Goal: Navigation & Orientation: Find specific page/section

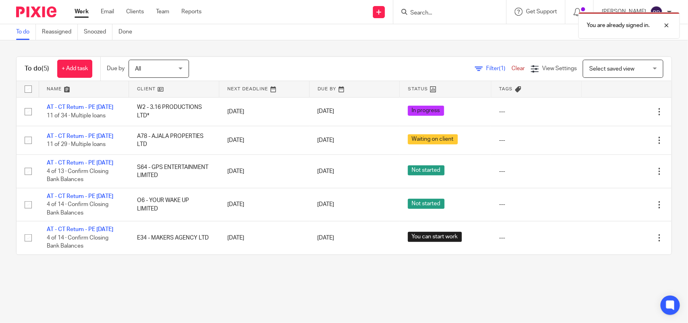
drag, startPoint x: 0, startPoint y: 0, endPoint x: 372, endPoint y: 57, distance: 375.9
click at [375, 61] on div "Filter (1) Clear View Settings View Settings (1) Filters Clear Save Manage save…" at bounding box center [437, 69] width 468 height 18
click at [165, 11] on link "Team" at bounding box center [162, 12] width 13 height 8
click at [141, 8] on link "Clients" at bounding box center [135, 12] width 18 height 8
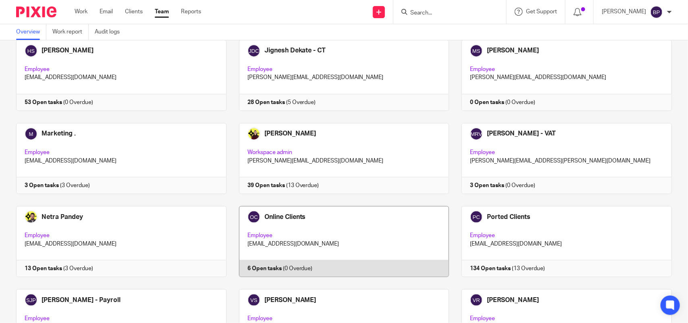
scroll to position [530, 0]
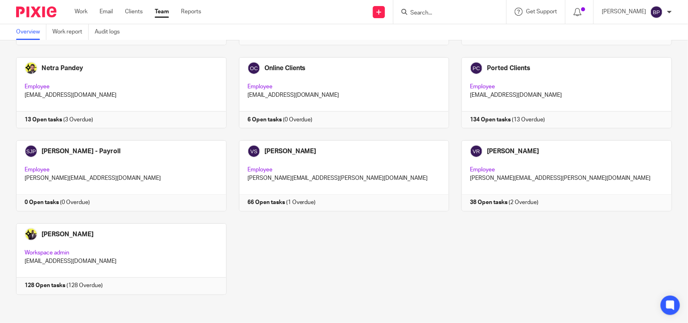
click at [531, 168] on link at bounding box center [560, 175] width 223 height 71
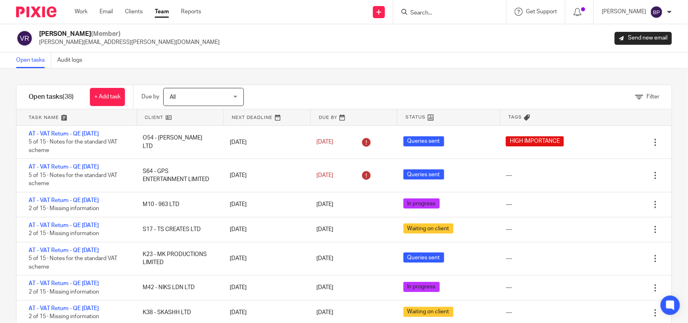
click at [353, 73] on div "Filter tasks Only show tasks matching all of these conditions 1 Client name Is …" at bounding box center [344, 196] width 688 height 254
